Goal: Task Accomplishment & Management: Use online tool/utility

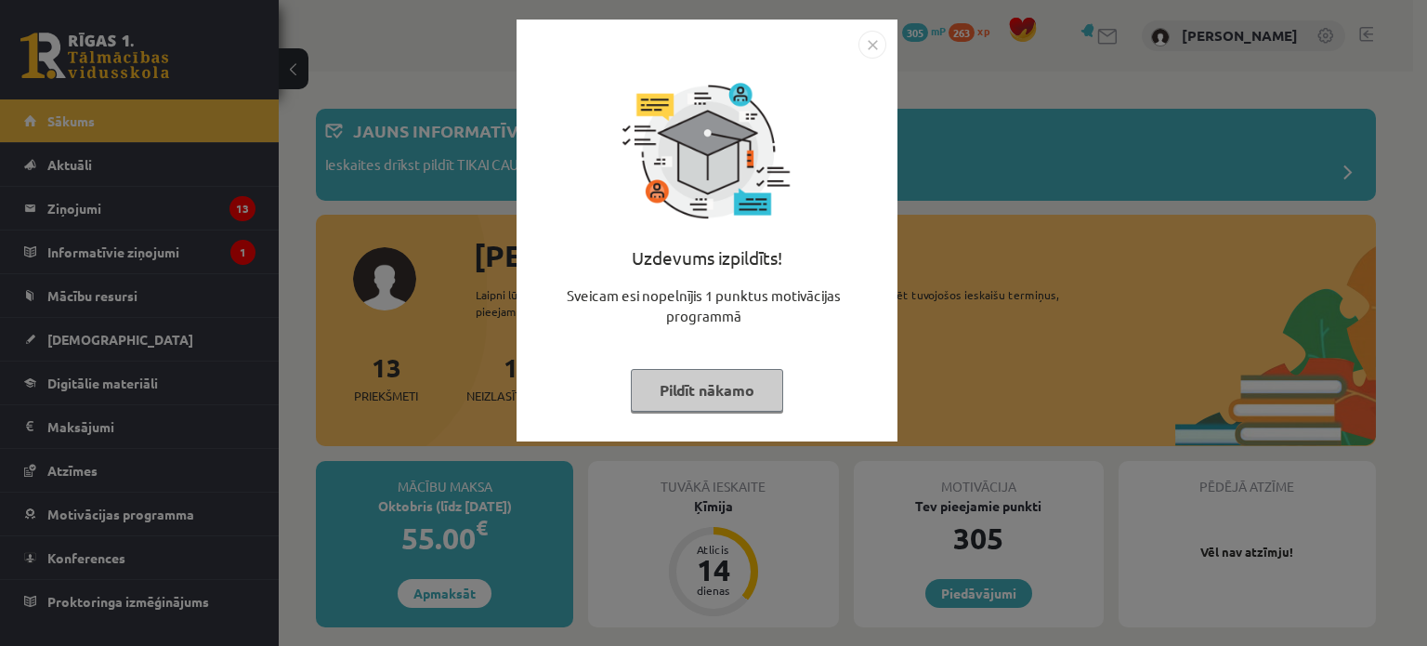
click at [872, 40] on img "Close" at bounding box center [873, 45] width 28 height 28
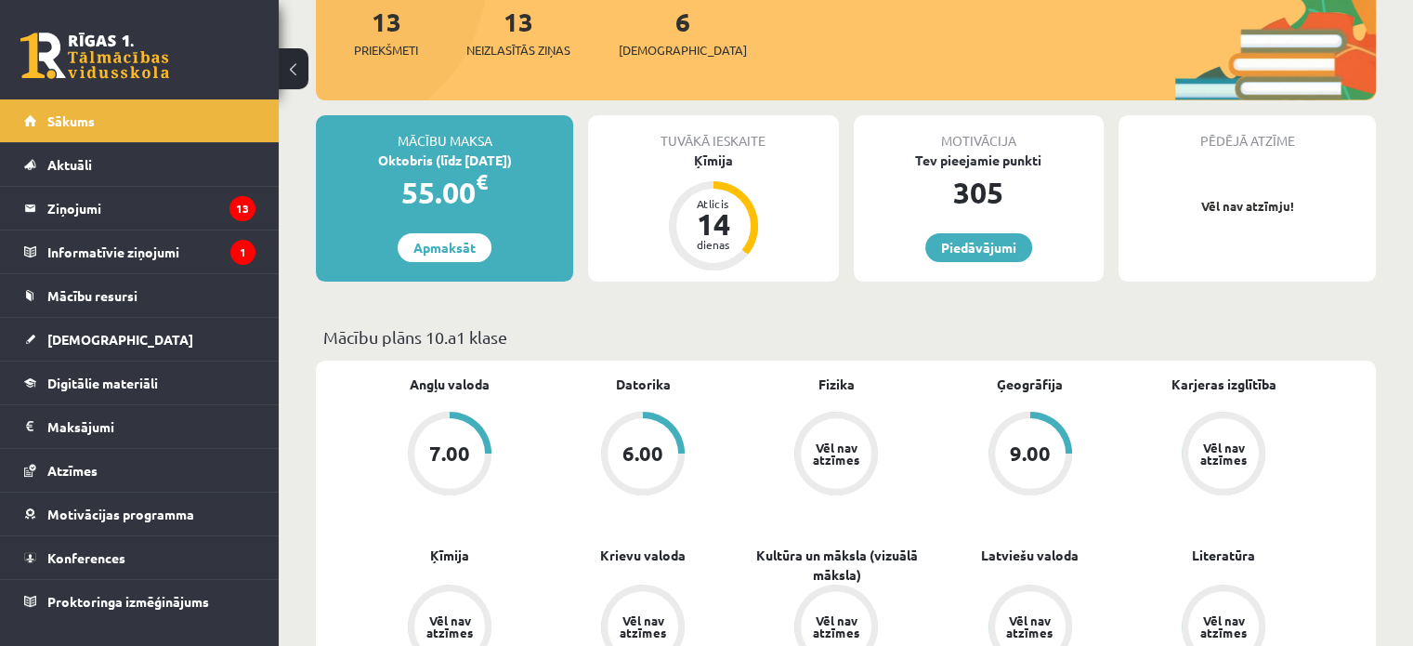
scroll to position [349, 0]
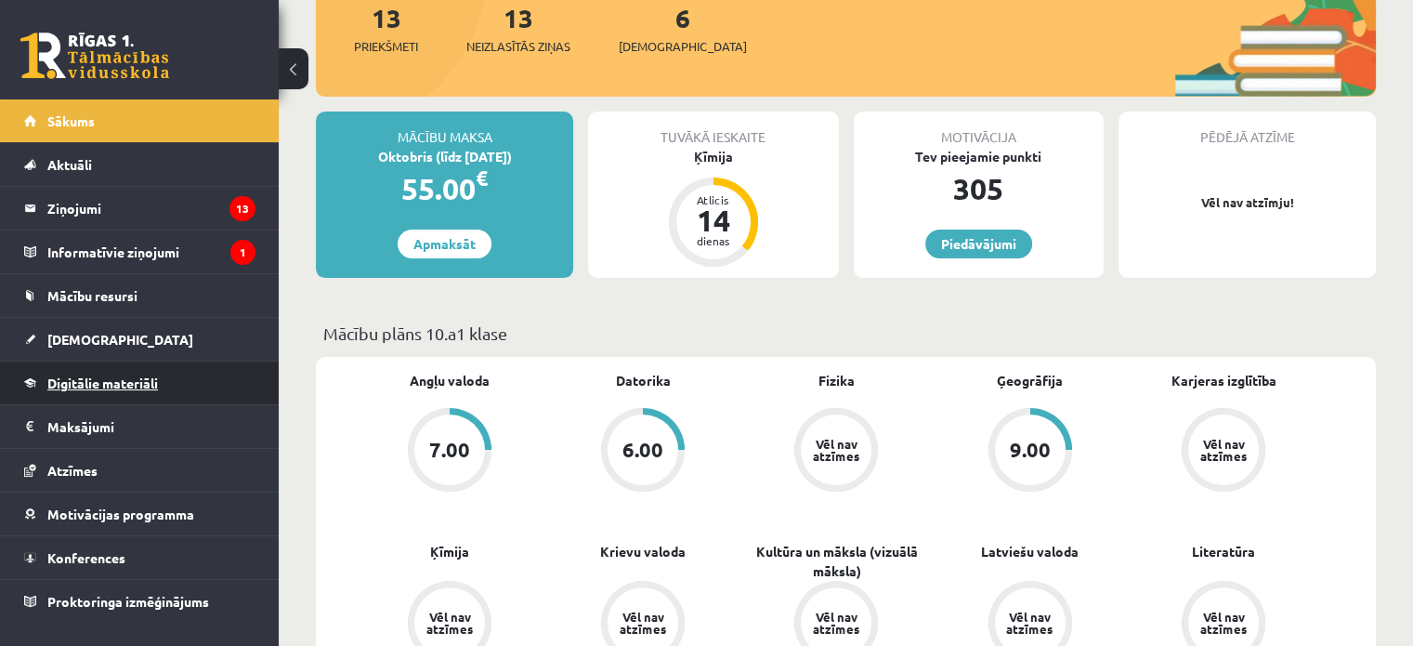
click at [66, 376] on span "Digitālie materiāli" at bounding box center [102, 382] width 111 height 17
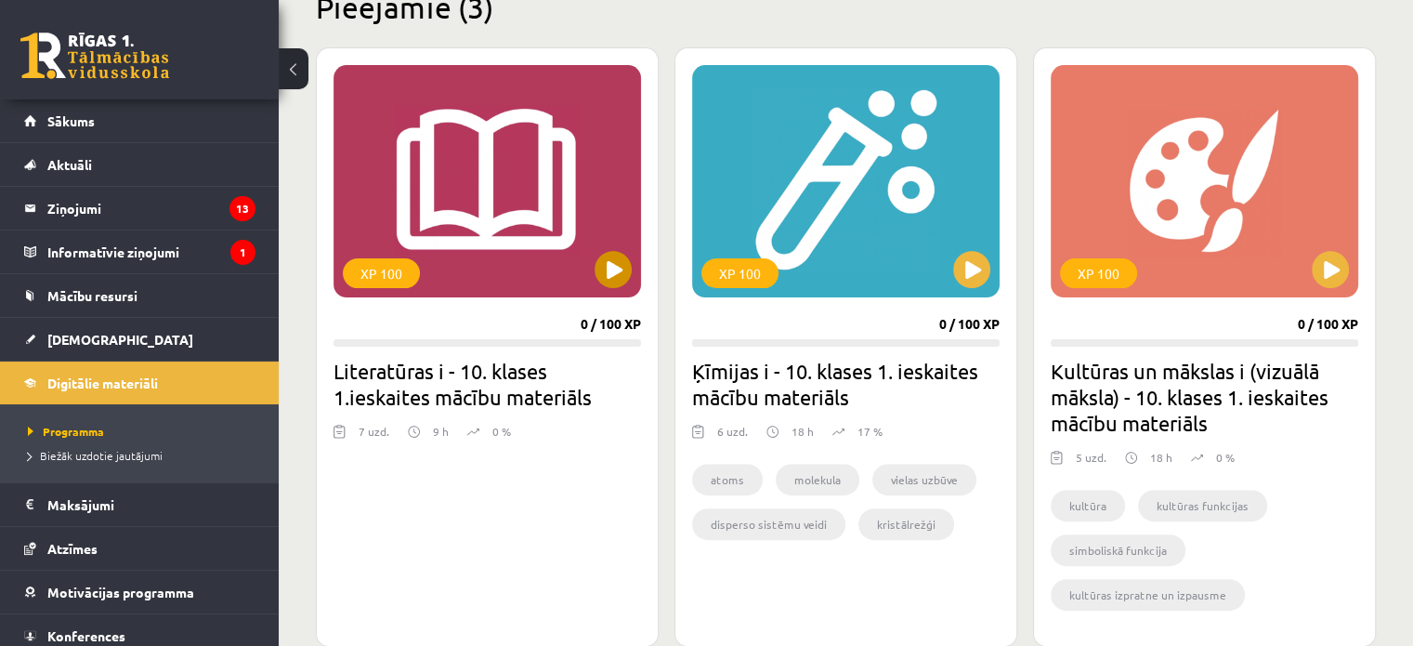
scroll to position [487, 0]
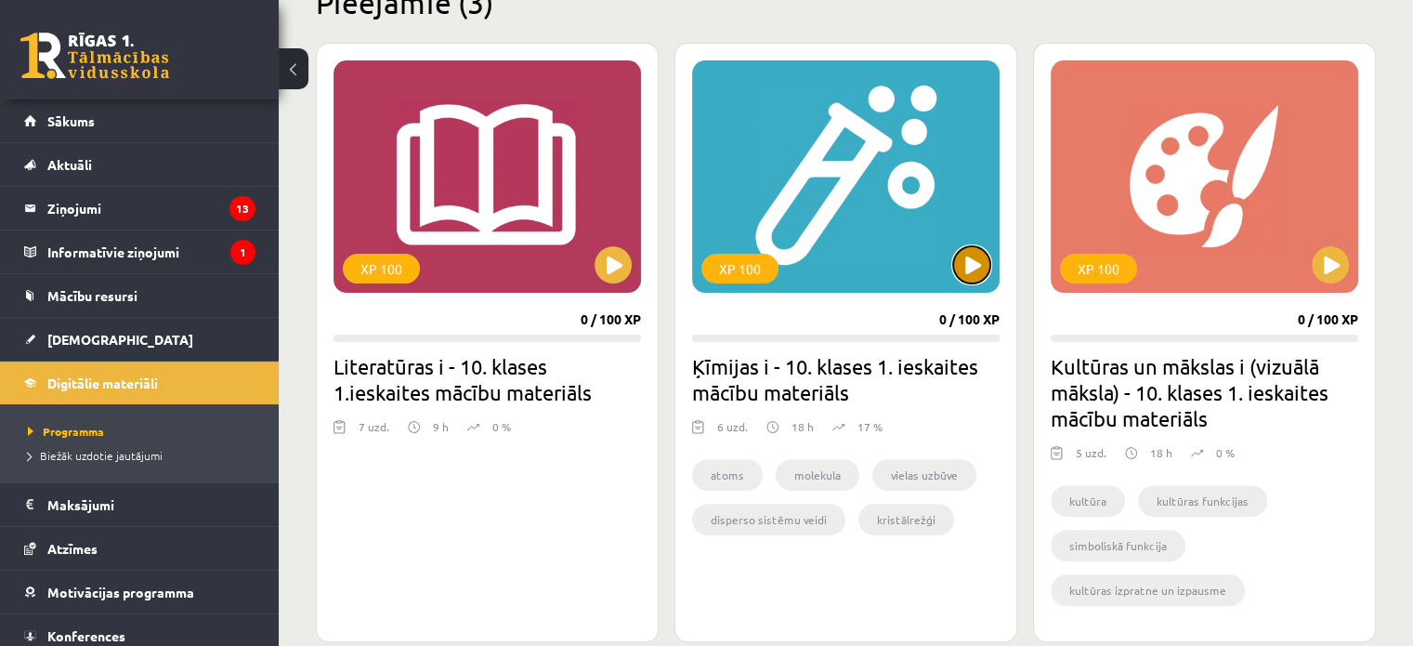
click at [976, 252] on button at bounding box center [971, 264] width 37 height 37
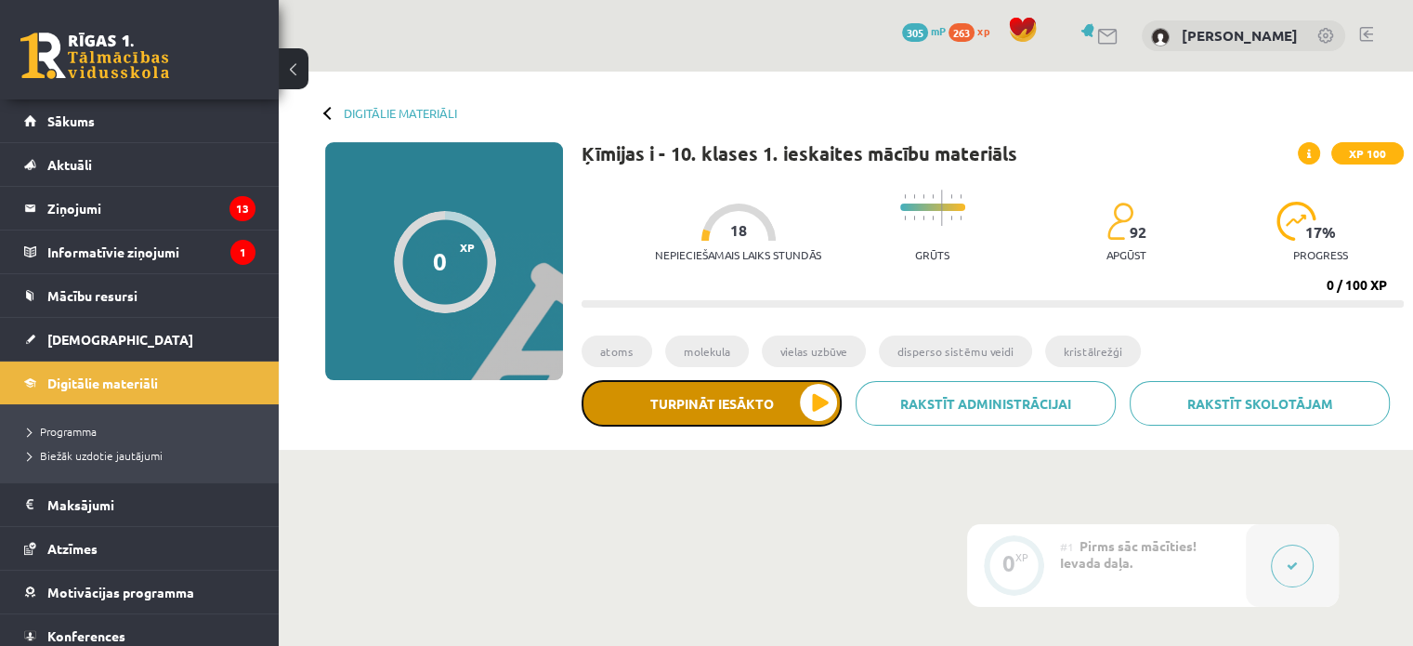
click at [829, 398] on button "Turpināt iesākto" at bounding box center [712, 403] width 260 height 46
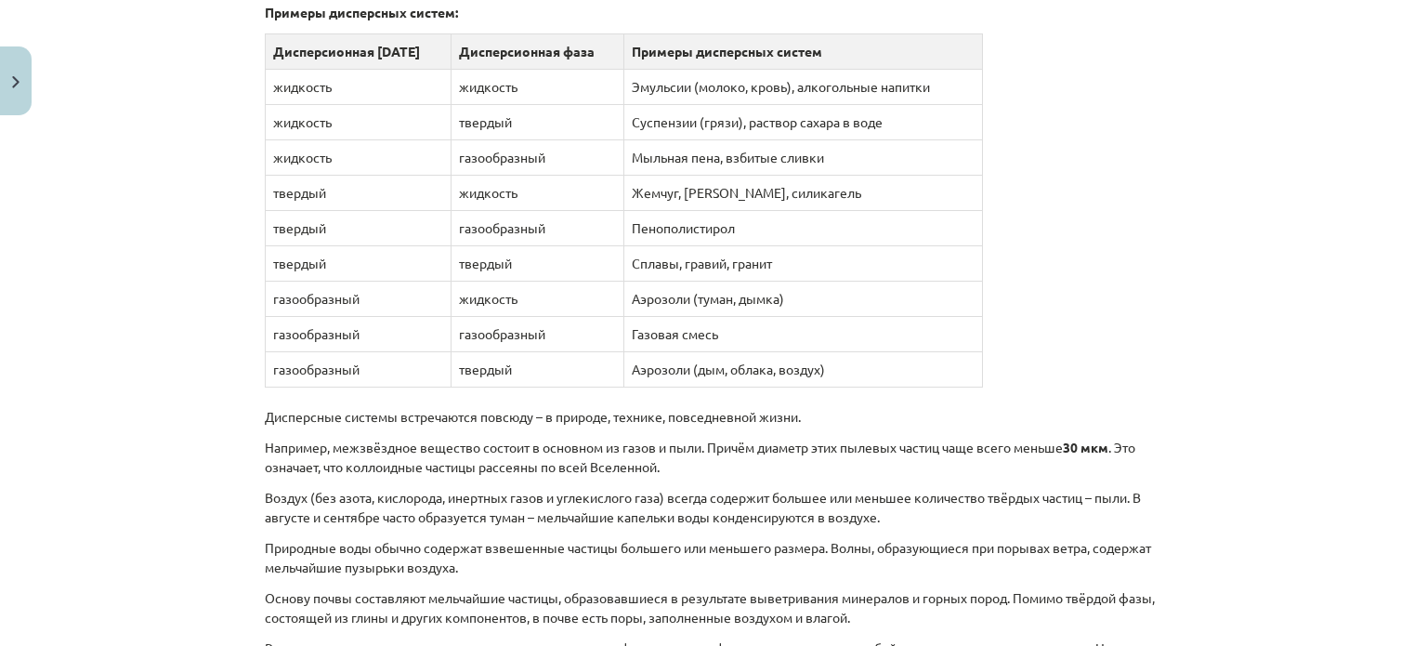
scroll to position [2002, 0]
